Goal: Task Accomplishment & Management: Manage account settings

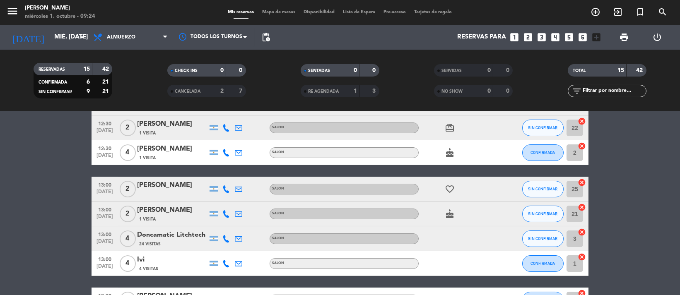
scroll to position [149, 0]
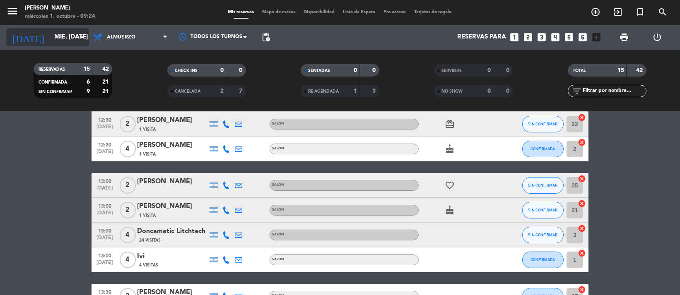
click at [71, 34] on input "mié. [DATE]" at bounding box center [91, 37] width 82 height 16
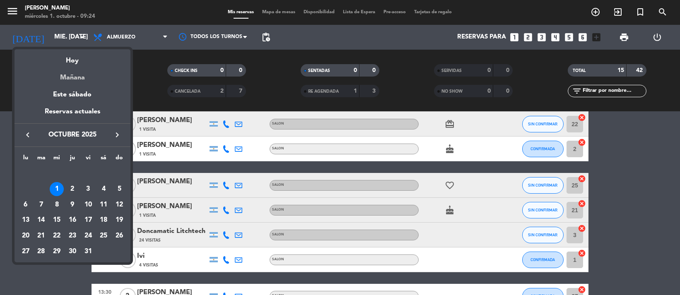
click at [83, 74] on div "Mañana" at bounding box center [72, 74] width 116 height 17
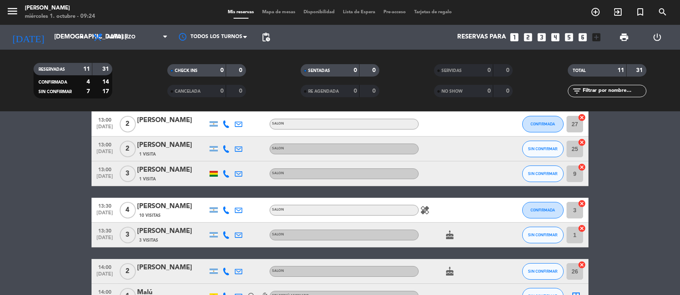
click at [424, 203] on div "healing" at bounding box center [456, 210] width 75 height 24
click at [423, 208] on icon "healing" at bounding box center [425, 210] width 10 height 10
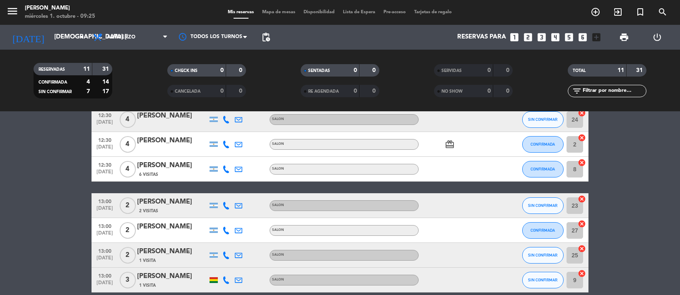
scroll to position [0, 0]
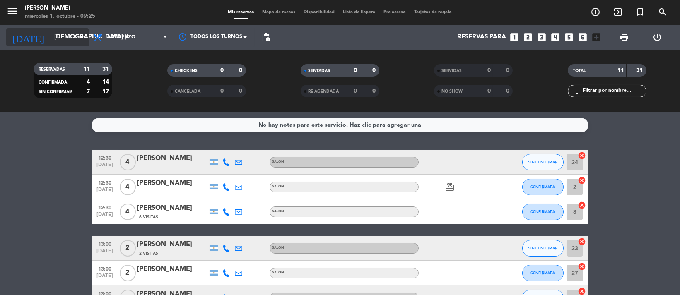
click at [66, 37] on input "[DEMOGRAPHIC_DATA] [DATE]" at bounding box center [91, 37] width 82 height 16
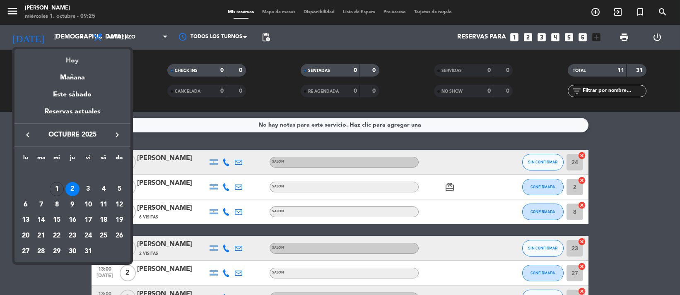
click at [70, 60] on div "Hoy" at bounding box center [72, 57] width 116 height 17
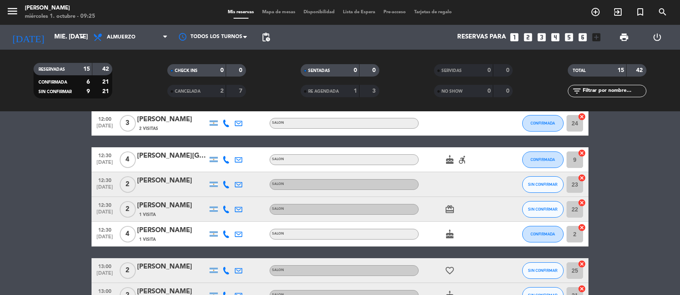
scroll to position [73, 0]
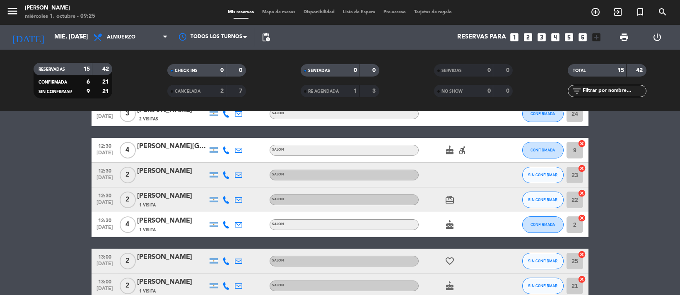
click at [461, 148] on icon "accessible_forward" at bounding box center [462, 150] width 10 height 10
click at [479, 229] on div "cake" at bounding box center [456, 224] width 75 height 24
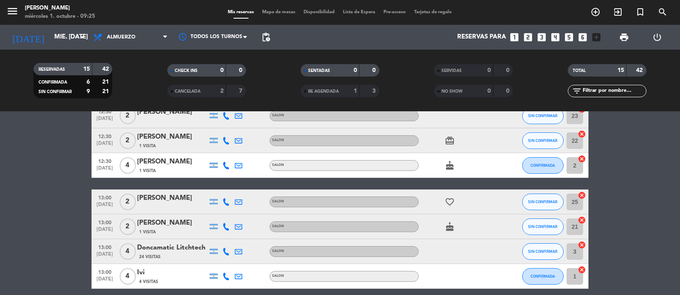
scroll to position [110, 0]
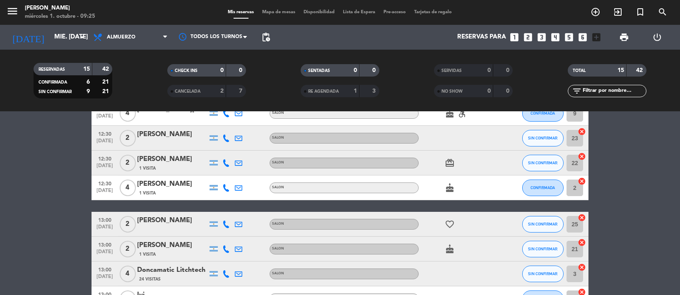
click at [449, 226] on icon "favorite_border" at bounding box center [450, 224] width 10 height 10
click at [452, 249] on icon "cake" at bounding box center [450, 249] width 10 height 10
click at [466, 180] on div "cake" at bounding box center [456, 188] width 75 height 24
click at [446, 167] on icon "card_giftcard" at bounding box center [450, 163] width 10 height 10
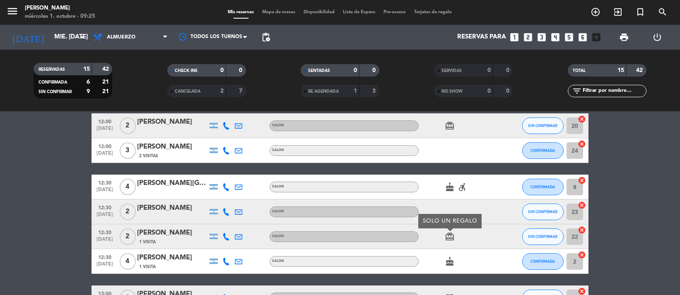
scroll to position [0, 0]
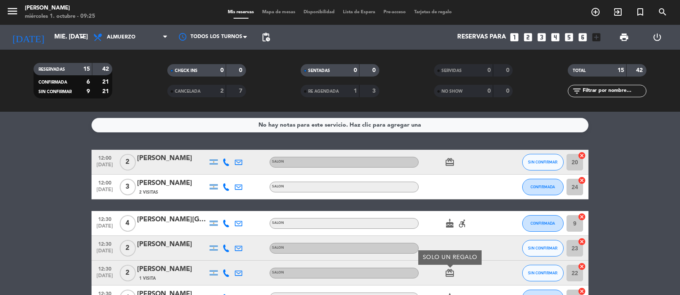
click at [445, 176] on div at bounding box center [456, 187] width 75 height 24
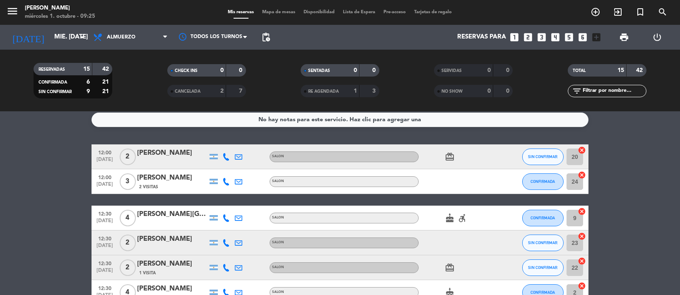
scroll to position [18, 0]
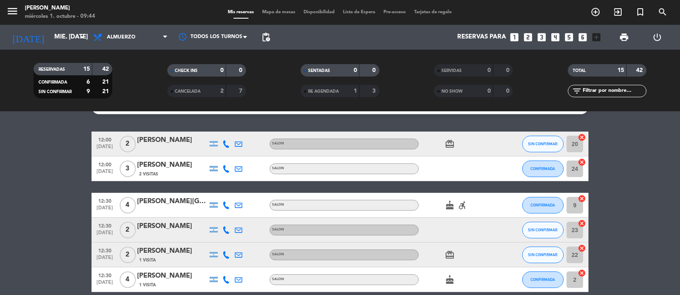
drag, startPoint x: 4, startPoint y: 194, endPoint x: 5, endPoint y: 282, distance: 87.8
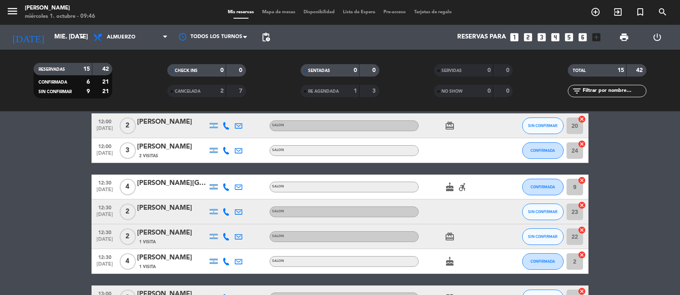
scroll to position [0, 0]
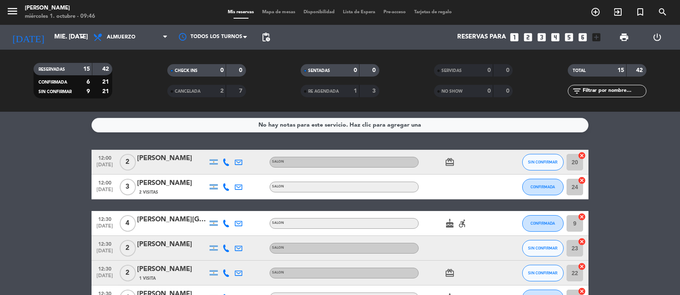
click at [461, 226] on icon "accessible_forward" at bounding box center [462, 224] width 10 height 10
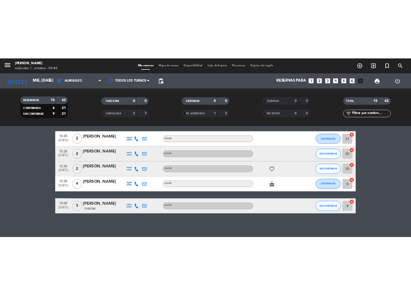
scroll to position [315, 0]
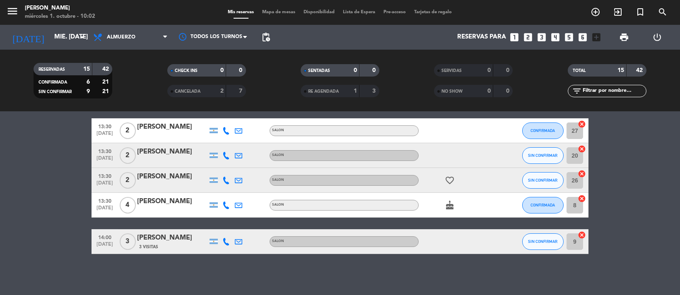
click at [617, 31] on span "print" at bounding box center [624, 37] width 17 height 17
click at [629, 32] on span "print" at bounding box center [624, 37] width 17 height 17
click at [622, 33] on span "print" at bounding box center [624, 37] width 10 height 10
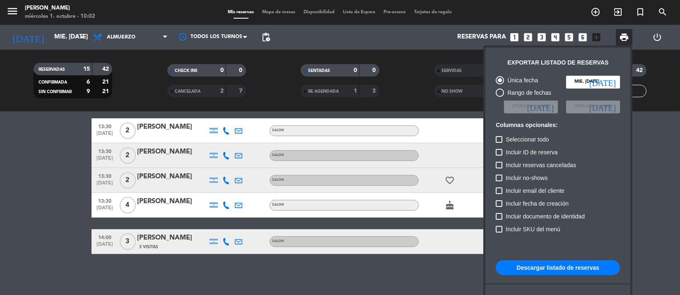
click at [582, 271] on button "Descargar listado de reservas" at bounding box center [558, 267] width 124 height 15
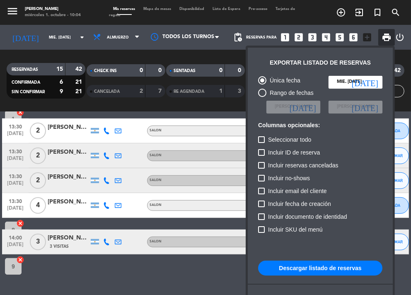
click at [109, 93] on div at bounding box center [205, 147] width 411 height 295
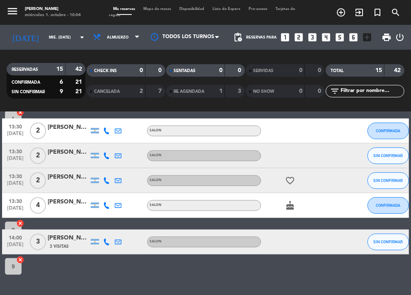
click at [125, 85] on div "CANCELADA 2 7" at bounding box center [126, 91] width 79 height 12
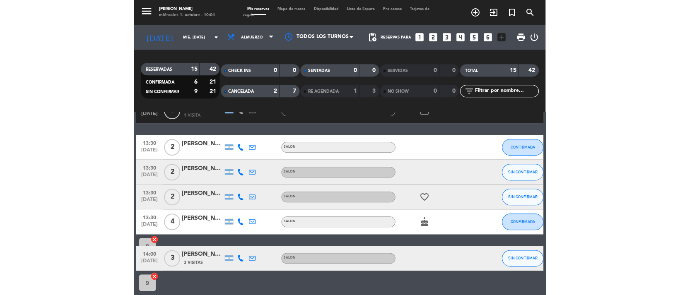
scroll to position [365, 0]
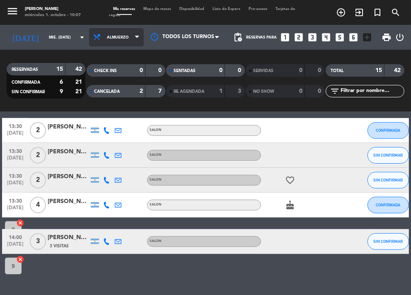
click at [122, 42] on span "Almuerzo" at bounding box center [116, 37] width 55 height 18
click at [109, 91] on div "menu NAKAMA RAMEN miércoles 1. octubre - 10:07 Mis reservas Mapa de mesas Dispo…" at bounding box center [205, 56] width 411 height 112
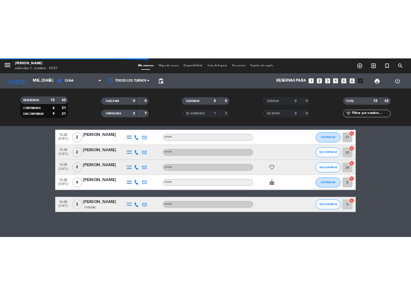
scroll to position [364, 0]
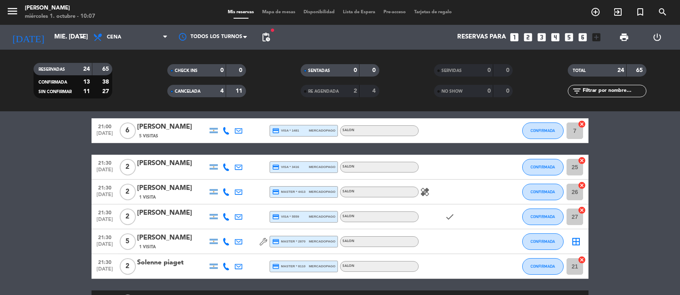
click at [267, 38] on span "pending_actions" at bounding box center [266, 37] width 10 height 10
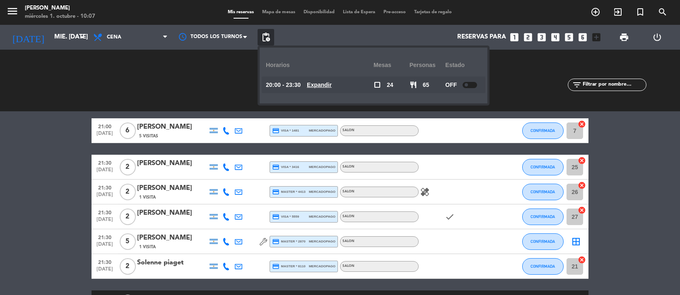
drag, startPoint x: 468, startPoint y: 85, endPoint x: 463, endPoint y: 87, distance: 4.8
click at [468, 85] on span at bounding box center [465, 84] width 3 height 3
click at [265, 39] on span "pending_actions" at bounding box center [266, 37] width 10 height 10
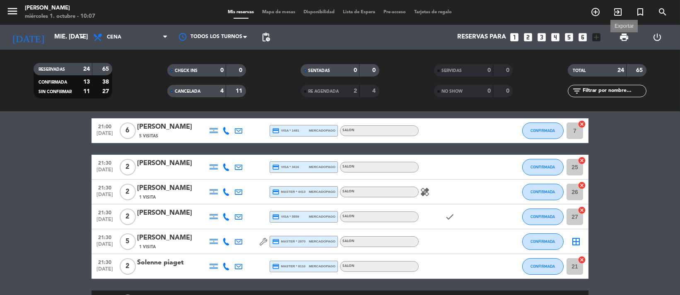
click at [627, 39] on span "print" at bounding box center [624, 37] width 10 height 10
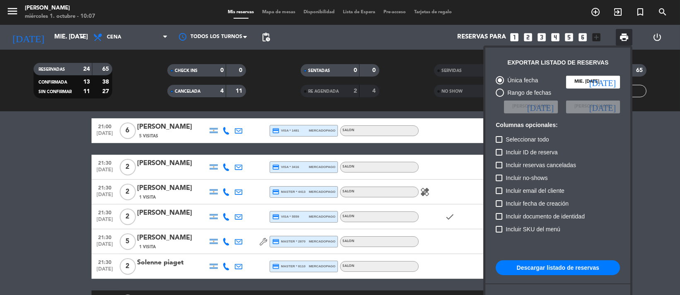
click at [579, 268] on button "Descargar listado de reservas" at bounding box center [558, 267] width 124 height 15
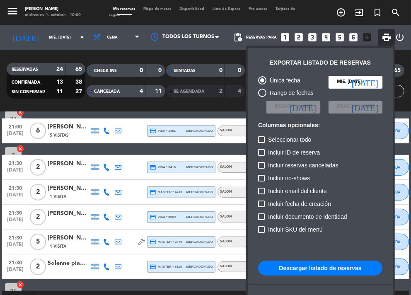
click at [50, 39] on div at bounding box center [205, 147] width 411 height 295
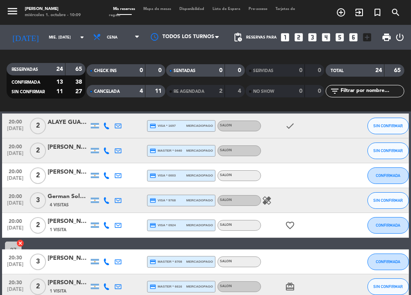
scroll to position [18, 0]
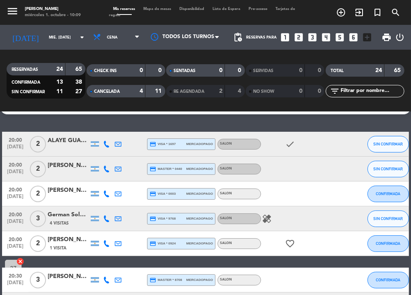
click at [140, 87] on div "4" at bounding box center [134, 92] width 17 height 10
click at [77, 214] on div "German Solovey" at bounding box center [68, 215] width 41 height 10
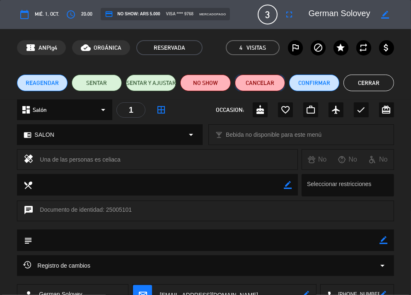
click at [267, 85] on button "Cancelar" at bounding box center [260, 83] width 50 height 17
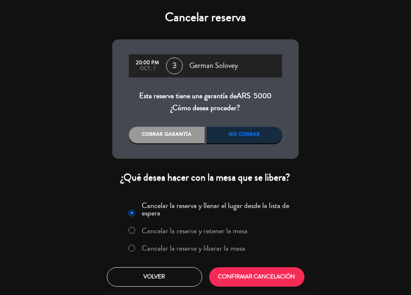
click at [214, 244] on label "Cancelar la reserva y liberar la mesa" at bounding box center [193, 247] width 103 height 7
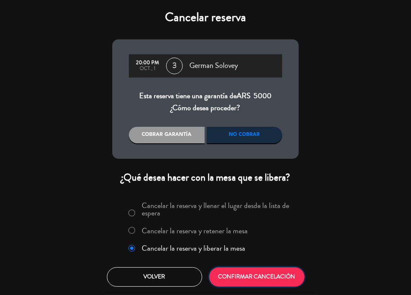
click at [253, 275] on button "CONFIRMAR CANCELACIÓN" at bounding box center [256, 276] width 95 height 19
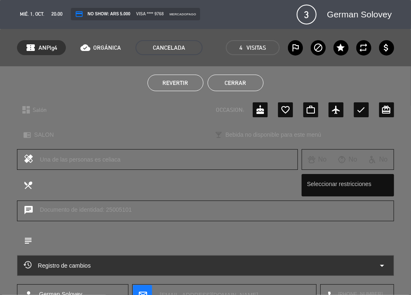
click at [228, 85] on button "Cerrar" at bounding box center [235, 83] width 56 height 17
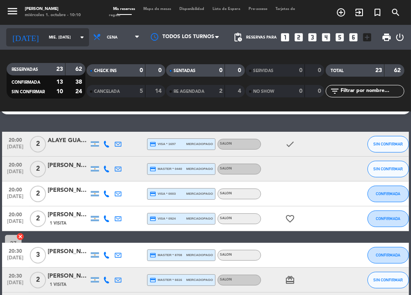
click at [38, 44] on div "[DATE] mié. [DATE] arrow_drop_down" at bounding box center [47, 37] width 83 height 18
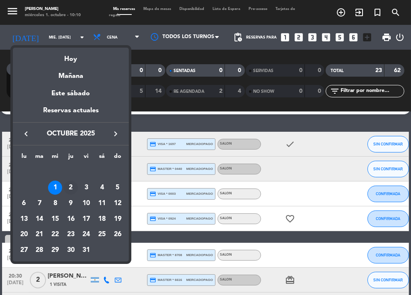
click at [70, 190] on div "2" at bounding box center [71, 187] width 14 height 14
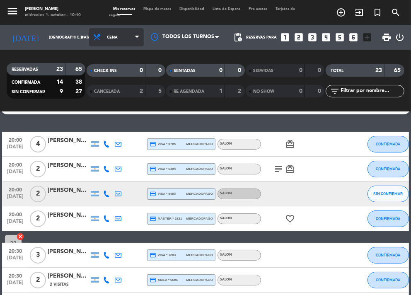
click at [114, 41] on span "Cena" at bounding box center [116, 37] width 55 height 18
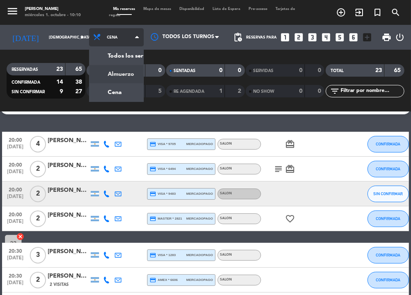
click at [114, 76] on div "menu NAKAMA RAMEN miércoles 1. octubre - 10:10 Mis reservas Mapa de mesas Dispo…" at bounding box center [205, 56] width 411 height 112
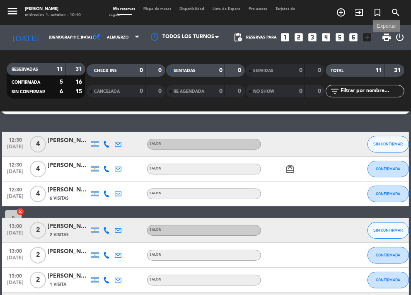
click at [386, 37] on span "print" at bounding box center [386, 37] width 10 height 10
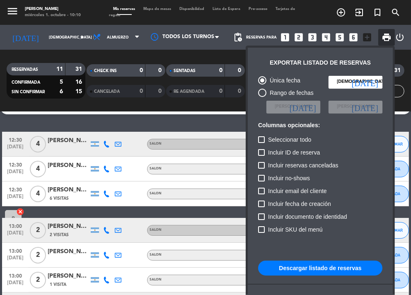
click at [318, 265] on button "Descargar listado de reservas" at bounding box center [320, 267] width 124 height 15
click at [128, 34] on div at bounding box center [205, 147] width 411 height 295
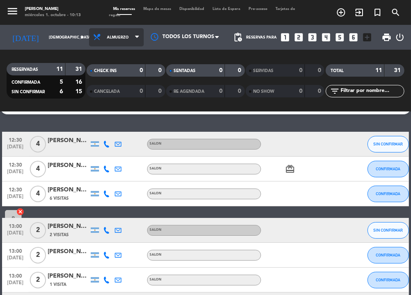
click at [124, 43] on span "Almuerzo" at bounding box center [116, 37] width 55 height 18
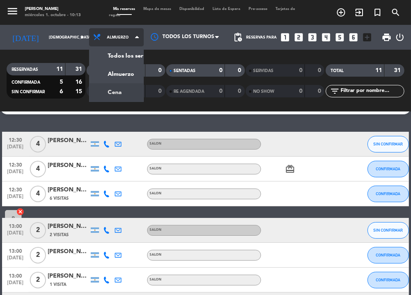
click at [125, 91] on div "menu NAKAMA RAMEN miércoles 1. octubre - 10:13 Mis reservas Mapa de mesas Dispo…" at bounding box center [205, 56] width 411 height 112
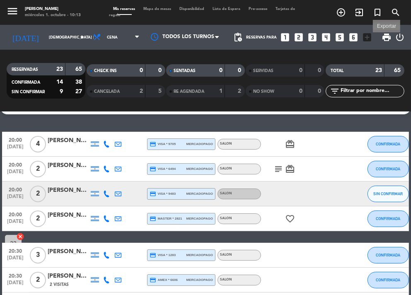
click at [386, 36] on span "print" at bounding box center [386, 37] width 10 height 10
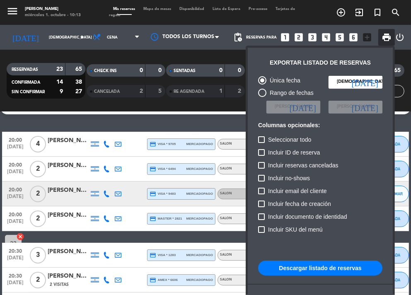
click at [348, 264] on button "Descargar listado de reservas" at bounding box center [320, 267] width 124 height 15
click at [139, 114] on div at bounding box center [205, 147] width 411 height 295
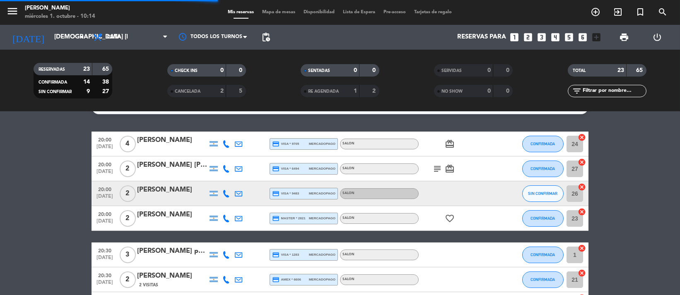
click at [271, 38] on span "pending_actions" at bounding box center [265, 37] width 17 height 17
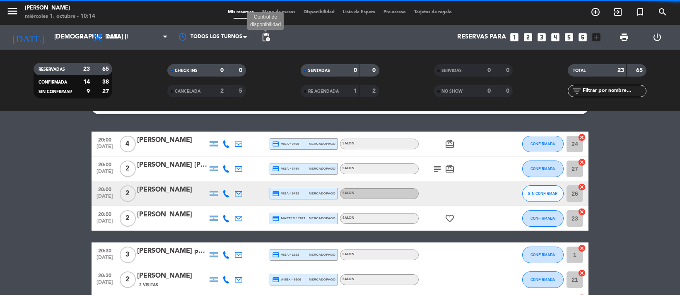
click at [265, 37] on span "pending_actions" at bounding box center [266, 37] width 10 height 10
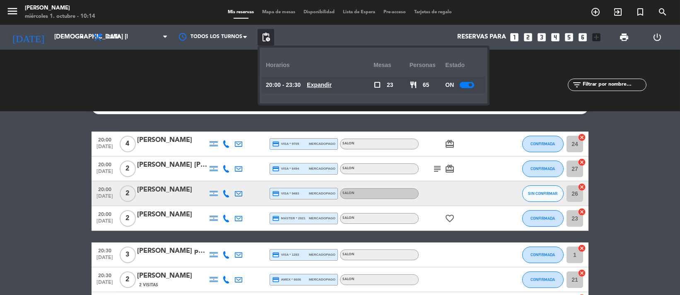
click at [476, 83] on div "ON" at bounding box center [463, 85] width 36 height 17
click at [469, 83] on div at bounding box center [467, 85] width 14 height 6
click at [262, 37] on span "pending_actions" at bounding box center [266, 37] width 10 height 10
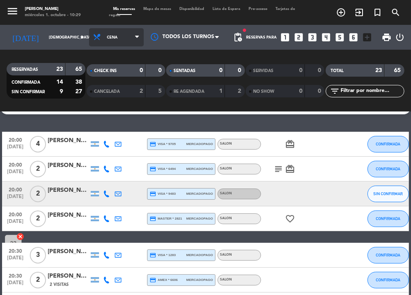
click at [114, 34] on span "Cena" at bounding box center [116, 37] width 55 height 18
click at [115, 80] on div "menu NAKAMA RAMEN miércoles 1. octubre - 10:29 Mis reservas Mapa de mesas Dispo…" at bounding box center [205, 56] width 411 height 112
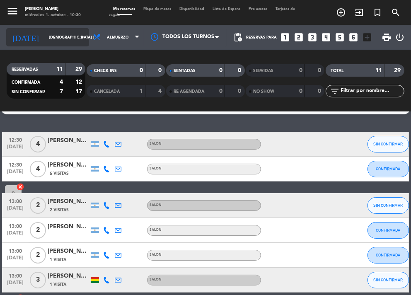
click at [45, 34] on input "[DEMOGRAPHIC_DATA] [DATE]" at bounding box center [71, 37] width 53 height 13
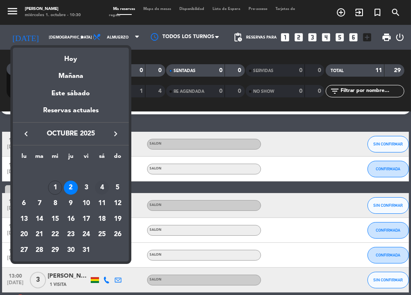
click at [104, 191] on div "4" at bounding box center [102, 187] width 14 height 14
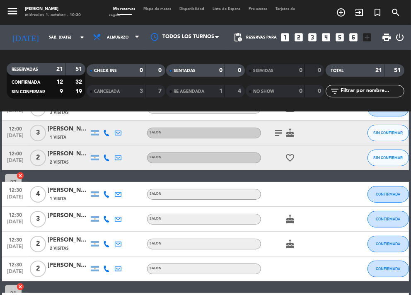
scroll to position [147, 0]
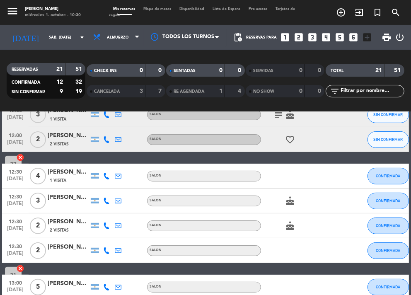
drag, startPoint x: 131, startPoint y: 161, endPoint x: 134, endPoint y: 166, distance: 6.5
click at [134, 163] on div "12:00 [DATE] 2 [PERSON_NAME] [PERSON_NAME] SALON CONFIRMADA 26 cancel 12:00 [DA…" at bounding box center [205, 287] width 407 height 568
click at [77, 176] on div "[PERSON_NAME]" at bounding box center [68, 172] width 41 height 10
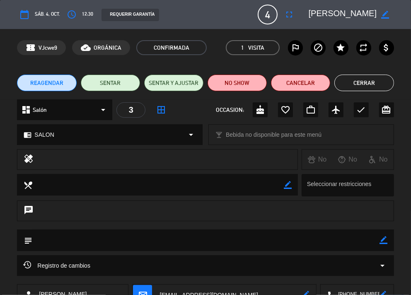
click at [350, 14] on textarea at bounding box center [342, 14] width 68 height 15
click at [383, 15] on icon "border_color" at bounding box center [385, 15] width 8 height 8
click at [388, 14] on icon at bounding box center [385, 15] width 8 height 8
click at [287, 14] on icon "fullscreen" at bounding box center [289, 15] width 10 height 10
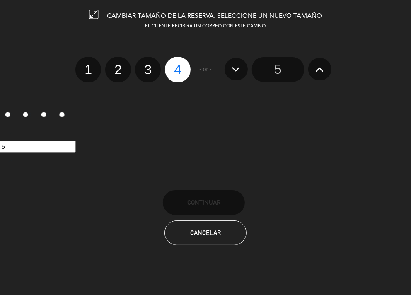
click at [276, 73] on input "5" at bounding box center [278, 69] width 52 height 25
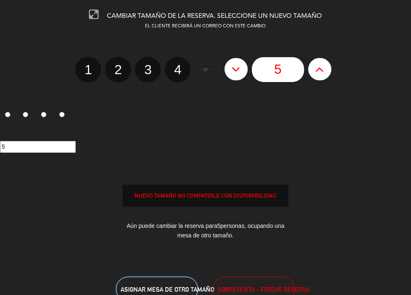
click at [175, 291] on span "ASIGNAR MESA DE OTRO TAMAÑO" at bounding box center [167, 289] width 94 height 7
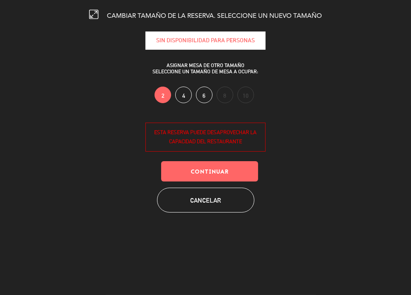
drag, startPoint x: 186, startPoint y: 89, endPoint x: 194, endPoint y: 121, distance: 32.8
click at [185, 89] on label "4" at bounding box center [183, 95] width 17 height 17
click at [208, 171] on button "Continuar" at bounding box center [209, 171] width 97 height 20
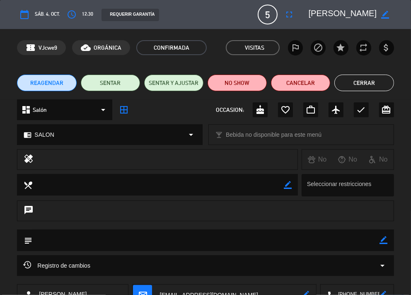
click at [361, 87] on button "Cerrar" at bounding box center [363, 83] width 59 height 17
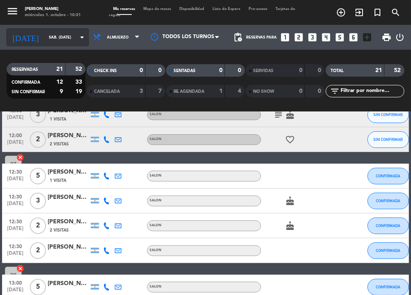
click at [60, 37] on input "sáb. [DATE]" at bounding box center [71, 37] width 53 height 13
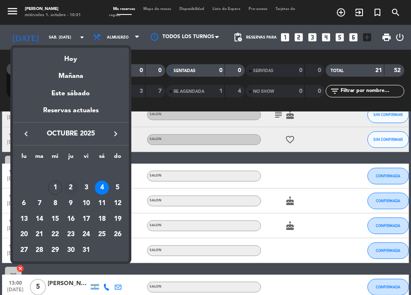
click at [73, 185] on div "2" at bounding box center [71, 187] width 14 height 14
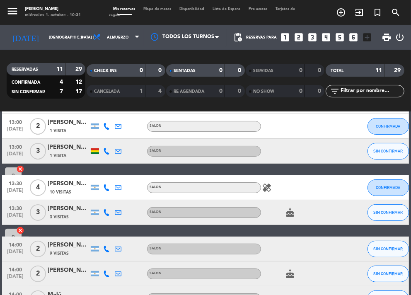
click at [124, 48] on div "Todos los servicios Almuerzo Cena Almuerzo Todos los servicios Almuerzo Cena" at bounding box center [116, 37] width 55 height 25
drag, startPoint x: 123, startPoint y: 36, endPoint x: 118, endPoint y: 36, distance: 4.6
click at [121, 36] on span "Almuerzo" at bounding box center [116, 37] width 55 height 18
click at [107, 89] on div "menu NAKAMA RAMEN miércoles 1. octubre - 10:31 Mis reservas Mapa de mesas Dispo…" at bounding box center [205, 56] width 411 height 112
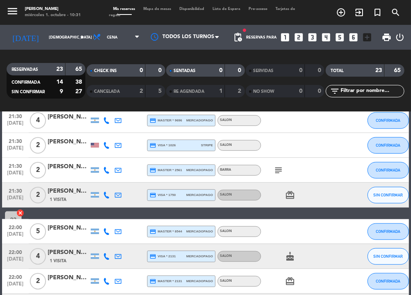
scroll to position [525, 0]
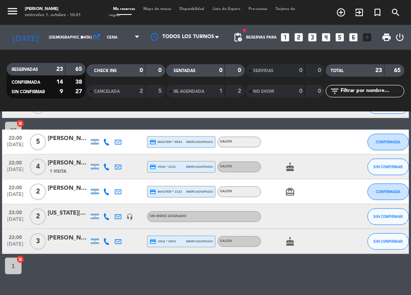
click at [106, 216] on icon at bounding box center [106, 216] width 7 height 7
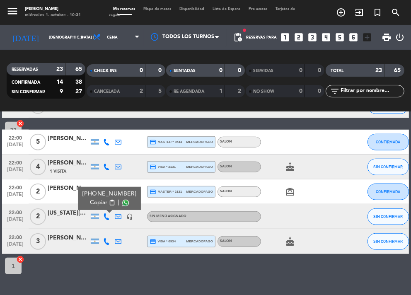
click at [78, 219] on div at bounding box center [68, 221] width 41 height 7
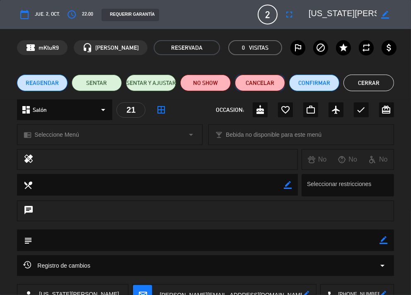
click at [264, 87] on button "Cancelar" at bounding box center [260, 83] width 50 height 17
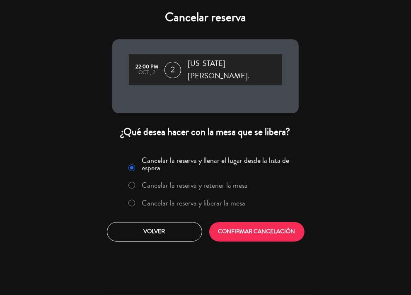
click at [226, 199] on label "Cancelar la reserva y liberar la mesa" at bounding box center [193, 202] width 103 height 7
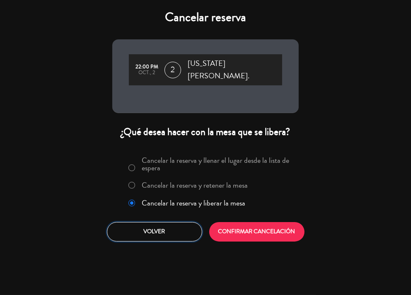
click at [177, 222] on button "Volver" at bounding box center [154, 231] width 95 height 19
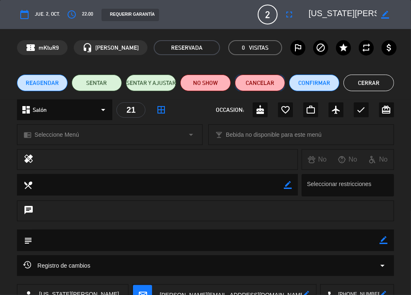
click at [275, 85] on button "Cancelar" at bounding box center [260, 83] width 50 height 17
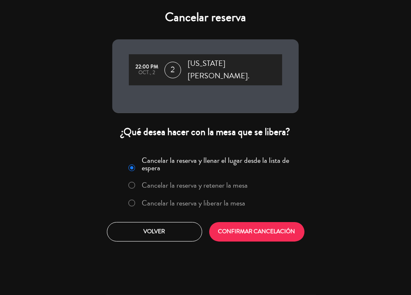
click at [241, 199] on label "Cancelar la reserva y liberar la mesa" at bounding box center [193, 202] width 103 height 7
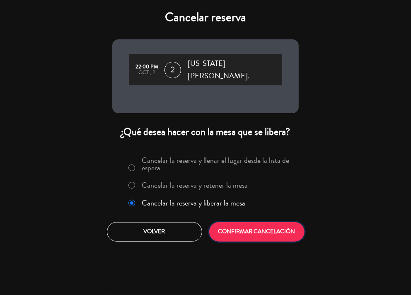
click at [255, 222] on button "CONFIRMAR CANCELACIÓN" at bounding box center [256, 231] width 95 height 19
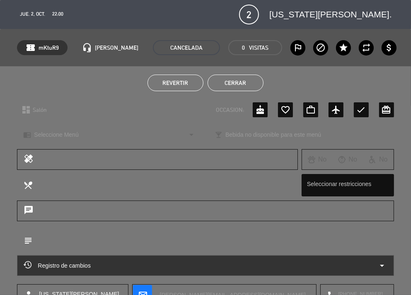
click at [241, 85] on button "Cerrar" at bounding box center [235, 83] width 56 height 17
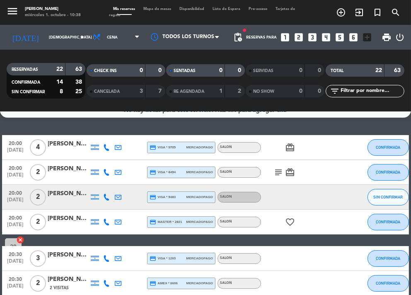
scroll to position [36, 0]
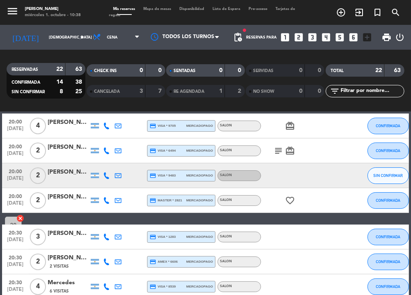
click at [276, 154] on icon "subject" at bounding box center [278, 151] width 10 height 10
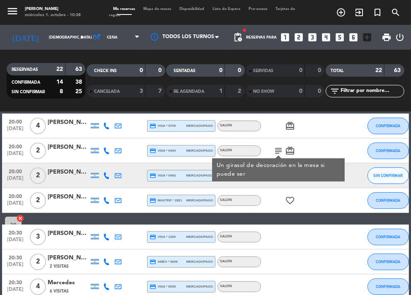
drag, startPoint x: 208, startPoint y: 219, endPoint x: 205, endPoint y: 205, distance: 14.4
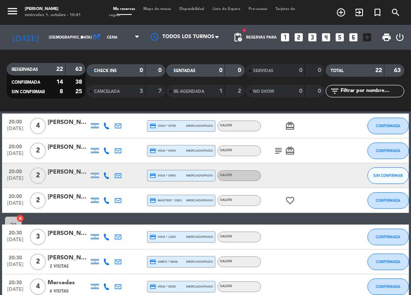
click at [60, 51] on div "RESERVADAS 22 63 CONFIRMADA 14 38 SIN CONFIRMAR 8 25 CHECK INS 0 0 CANCELADA 3 …" at bounding box center [205, 81] width 411 height 62
click at [45, 37] on input "[DEMOGRAPHIC_DATA] [DATE]" at bounding box center [71, 37] width 53 height 13
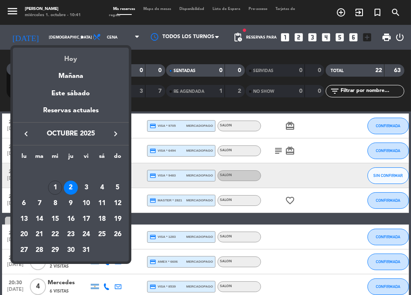
click at [70, 58] on div "Hoy" at bounding box center [71, 56] width 116 height 17
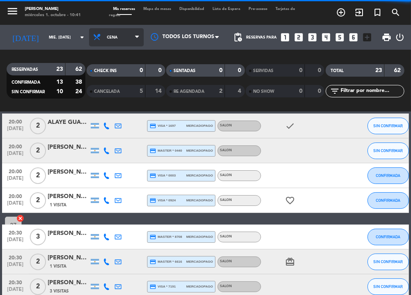
click at [103, 41] on span "Cena" at bounding box center [116, 37] width 55 height 18
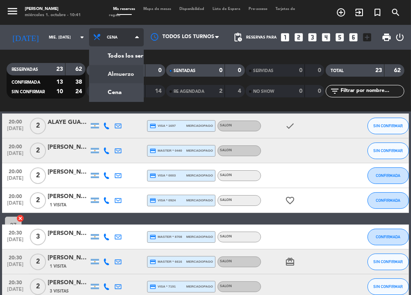
click at [118, 72] on div "menu NAKAMA RAMEN miércoles 1. octubre - 10:41 Mis reservas Mapa de mesas Dispo…" at bounding box center [205, 56] width 411 height 112
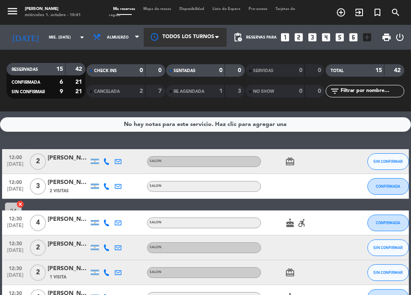
scroll to position [0, 0]
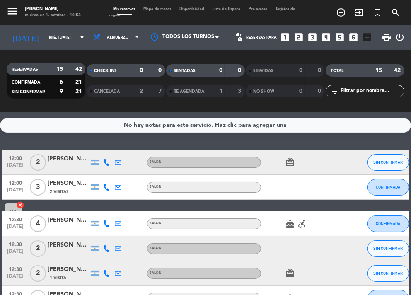
click at [172, 214] on div "12:30 [DATE] 4 [PERSON_NAME] SALON cake accessible_forward CONFIRMADA 9 cancel" at bounding box center [205, 223] width 407 height 25
click at [46, 31] on input "mié. [DATE]" at bounding box center [71, 37] width 53 height 13
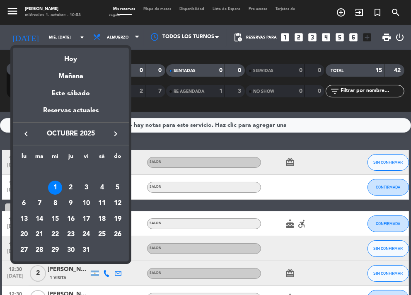
click at [114, 125] on div "keyboard_arrow_left octubre 2025 keyboard_arrow_right" at bounding box center [71, 133] width 116 height 23
click at [112, 133] on icon "keyboard_arrow_right" at bounding box center [116, 134] width 10 height 10
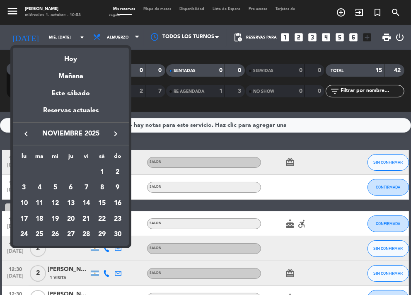
click at [86, 219] on div "21" at bounding box center [86, 219] width 14 height 14
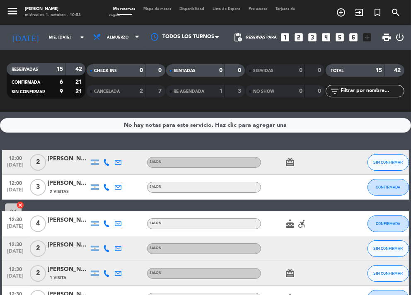
type input "vie. [DATE]"
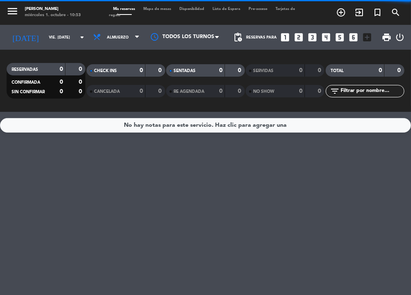
click at [123, 33] on span "Almuerzo" at bounding box center [116, 37] width 55 height 18
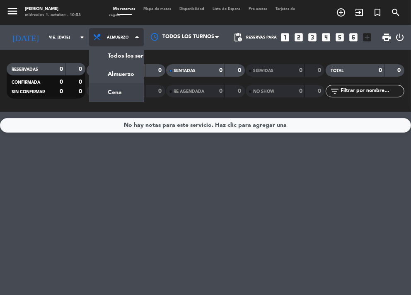
click at [122, 98] on div "menu NAKAMA RAMEN miércoles 1. octubre - 10:53 Mis reservas Mapa de mesas Dispo…" at bounding box center [205, 56] width 411 height 112
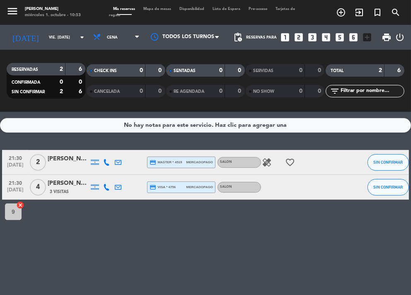
click at [354, 36] on icon "looks_6" at bounding box center [353, 37] width 11 height 11
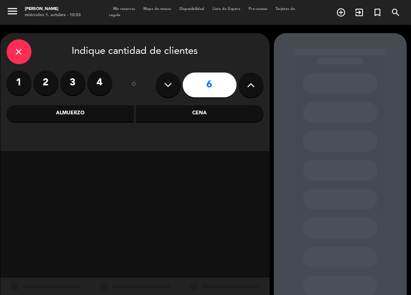
click at [253, 82] on icon at bounding box center [251, 85] width 8 height 12
type input "7"
click at [229, 116] on div "Cena" at bounding box center [200, 113] width 128 height 17
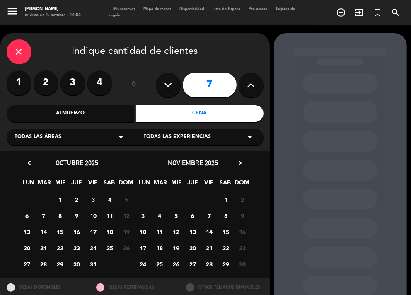
click at [211, 247] on span "21" at bounding box center [209, 248] width 14 height 14
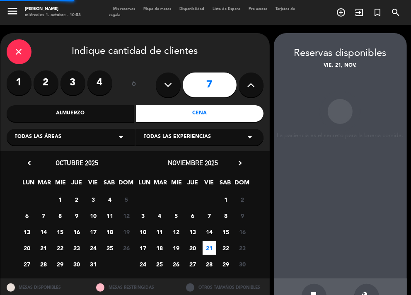
scroll to position [26, 0]
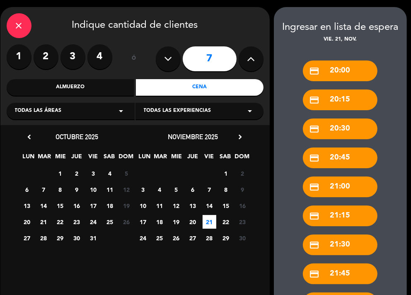
click at [352, 70] on div "credit_card 20:00" at bounding box center [340, 70] width 75 height 21
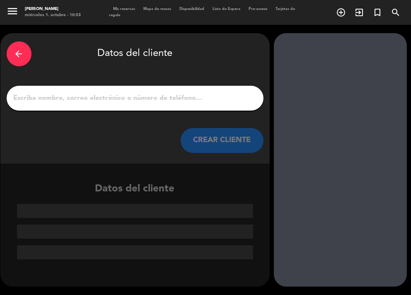
click at [150, 103] on input "1" at bounding box center [135, 98] width 244 height 12
paste input "[PERSON_NAME]"
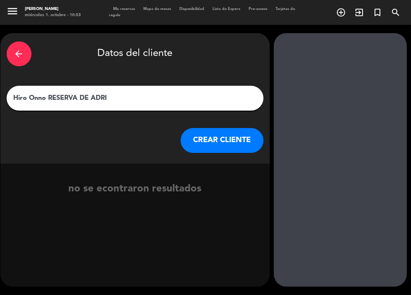
type input "Hiro Onno RESERVA DE ADRI"
click at [226, 144] on button "CREAR CLIENTE" at bounding box center [221, 140] width 83 height 25
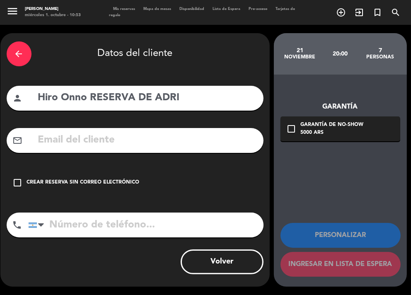
click at [75, 183] on div "Crear reserva sin correo electrónico" at bounding box center [83, 182] width 113 height 8
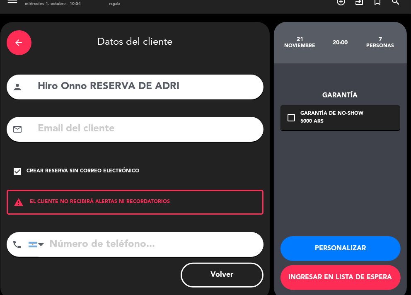
scroll to position [24, 0]
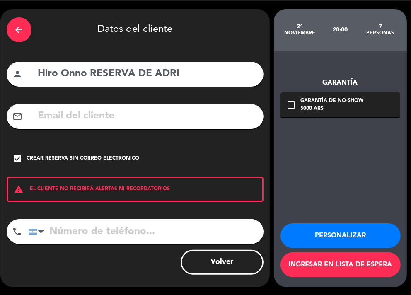
click at [366, 240] on button "Personalizar" at bounding box center [340, 235] width 120 height 25
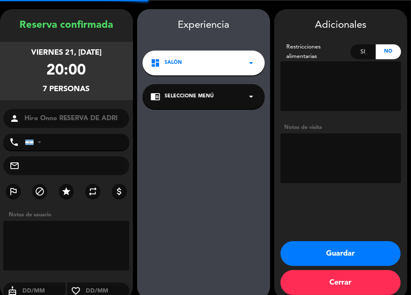
scroll to position [33, 0]
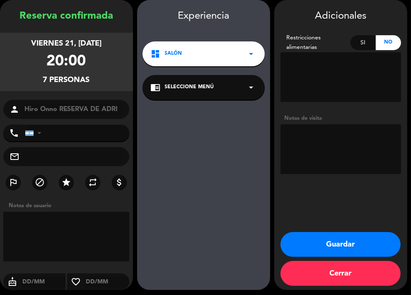
click at [366, 241] on button "Guardar" at bounding box center [340, 244] width 120 height 25
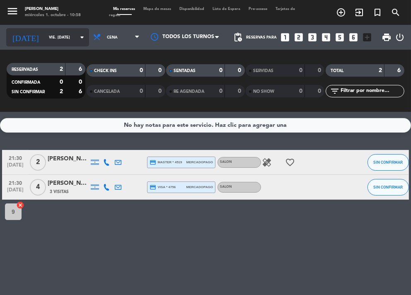
click at [70, 31] on input "vie. [DATE]" at bounding box center [71, 37] width 53 height 13
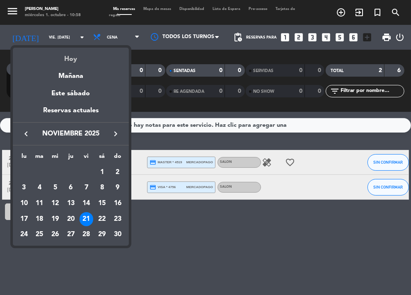
click at [87, 59] on div "Hoy" at bounding box center [71, 56] width 116 height 17
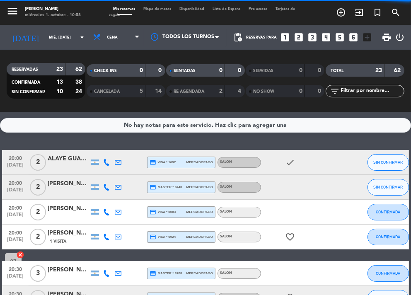
click at [108, 34] on span "Cena" at bounding box center [116, 37] width 55 height 18
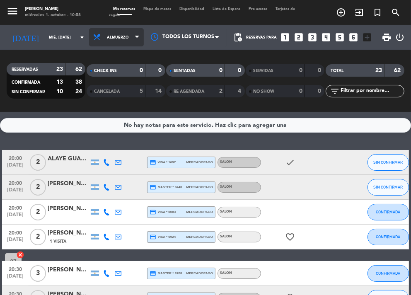
click at [115, 72] on div "menu NAKAMA RAMEN miércoles 1. octubre - 10:58 Mis reservas Mapa de mesas Dispo…" at bounding box center [205, 56] width 411 height 112
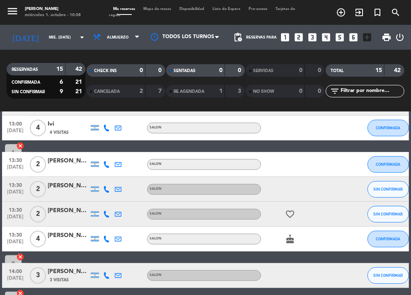
scroll to position [278, 0]
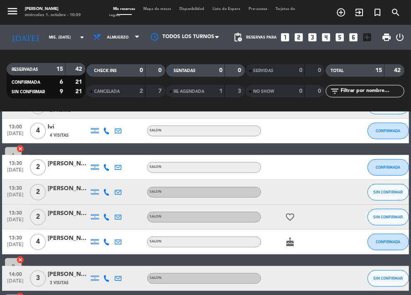
drag, startPoint x: 166, startPoint y: 151, endPoint x: 156, endPoint y: 141, distance: 13.8
click at [166, 151] on div "12:00 [DATE] 2 [PERSON_NAME] SALON card_giftcard SIN CONFIRMAR 20 cancel 12:00 …" at bounding box center [205, 81] width 407 height 419
click at [61, 41] on input "mié. [DATE]" at bounding box center [71, 37] width 53 height 13
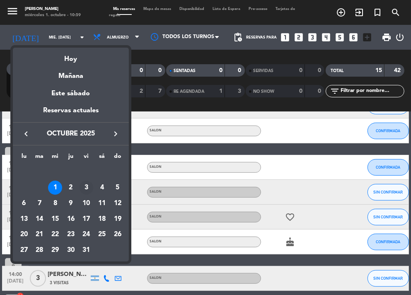
click at [89, 188] on div "3" at bounding box center [86, 187] width 14 height 14
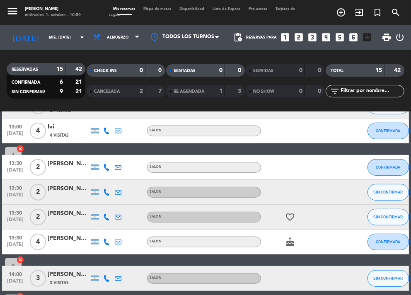
type input "vie. [DATE]"
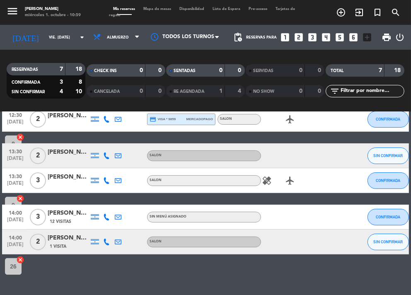
scroll to position [105, 0]
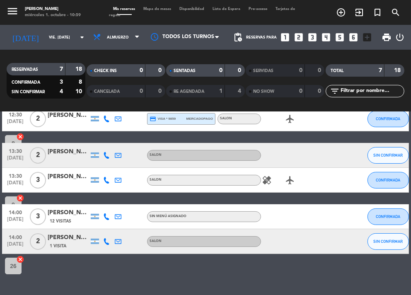
click at [231, 268] on div "No hay notas para este servicio. Haz clic para agregar una 12:00 [DATE] 4 [PERS…" at bounding box center [205, 203] width 411 height 183
click at [314, 39] on icon "looks_3" at bounding box center [312, 37] width 11 height 11
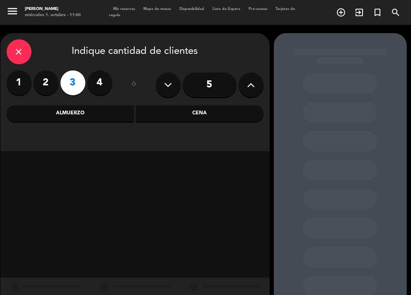
click at [99, 118] on div "Almuerzo" at bounding box center [71, 113] width 128 height 17
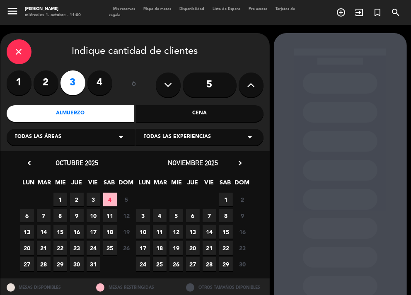
click at [92, 198] on span "3" at bounding box center [94, 199] width 14 height 14
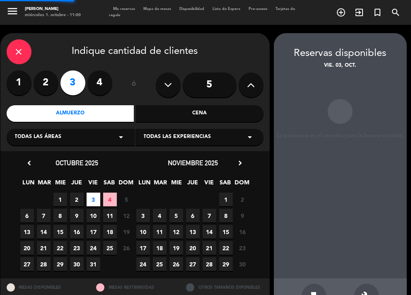
scroll to position [26, 0]
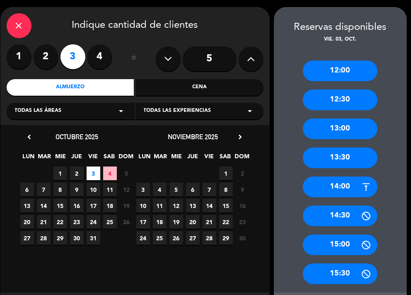
click at [349, 180] on div "14:00" at bounding box center [340, 186] width 75 height 21
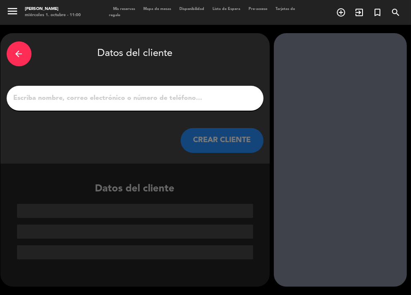
scroll to position [0, 0]
click at [171, 96] on input "1" at bounding box center [135, 98] width 244 height 12
paste input "[PERSON_NAME] [PERSON_NAME]"
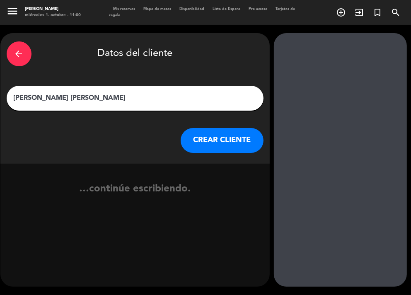
type input "[PERSON_NAME] [PERSON_NAME]"
click at [230, 152] on button "CREAR CLIENTE" at bounding box center [221, 140] width 83 height 25
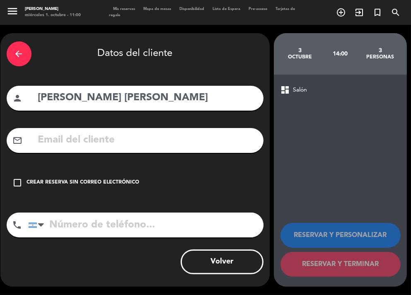
click at [144, 142] on input "text" at bounding box center [147, 140] width 220 height 17
paste input "[EMAIL_ADDRESS][DOMAIN_NAME]"
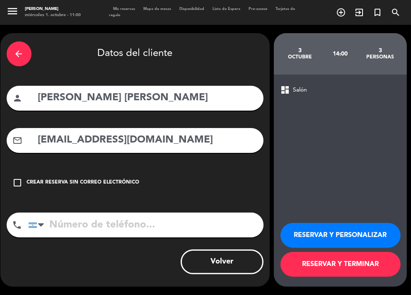
type input "[EMAIL_ADDRESS][DOMAIN_NAME]"
click at [184, 224] on input "tel" at bounding box center [145, 224] width 235 height 25
paste input "[PHONE_NUMBER]"
type input "[PHONE_NUMBER]"
click at [350, 272] on button "RESERVAR Y TERMINAR" at bounding box center [340, 264] width 120 height 25
